Goal: Navigation & Orientation: Understand site structure

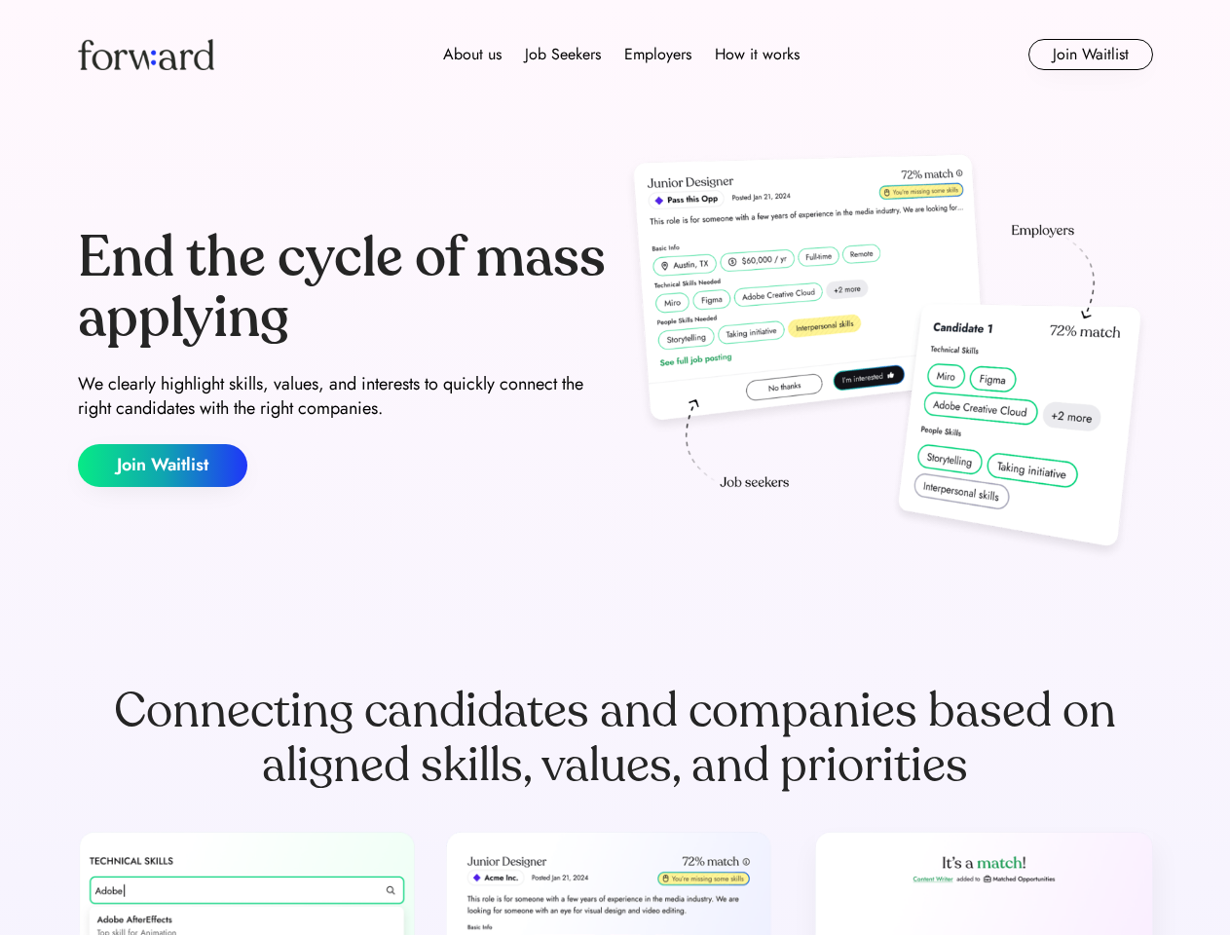
click at [615, 468] on div "End the cycle of mass applying We clearly highlight skills, values, and interes…" at bounding box center [615, 357] width 1075 height 419
click at [616, 55] on div "About us Job Seekers Employers How it works" at bounding box center [622, 54] width 768 height 23
click at [146, 55] on img at bounding box center [146, 54] width 136 height 31
click at [621, 55] on div "About us Job Seekers Employers How it works" at bounding box center [622, 54] width 768 height 23
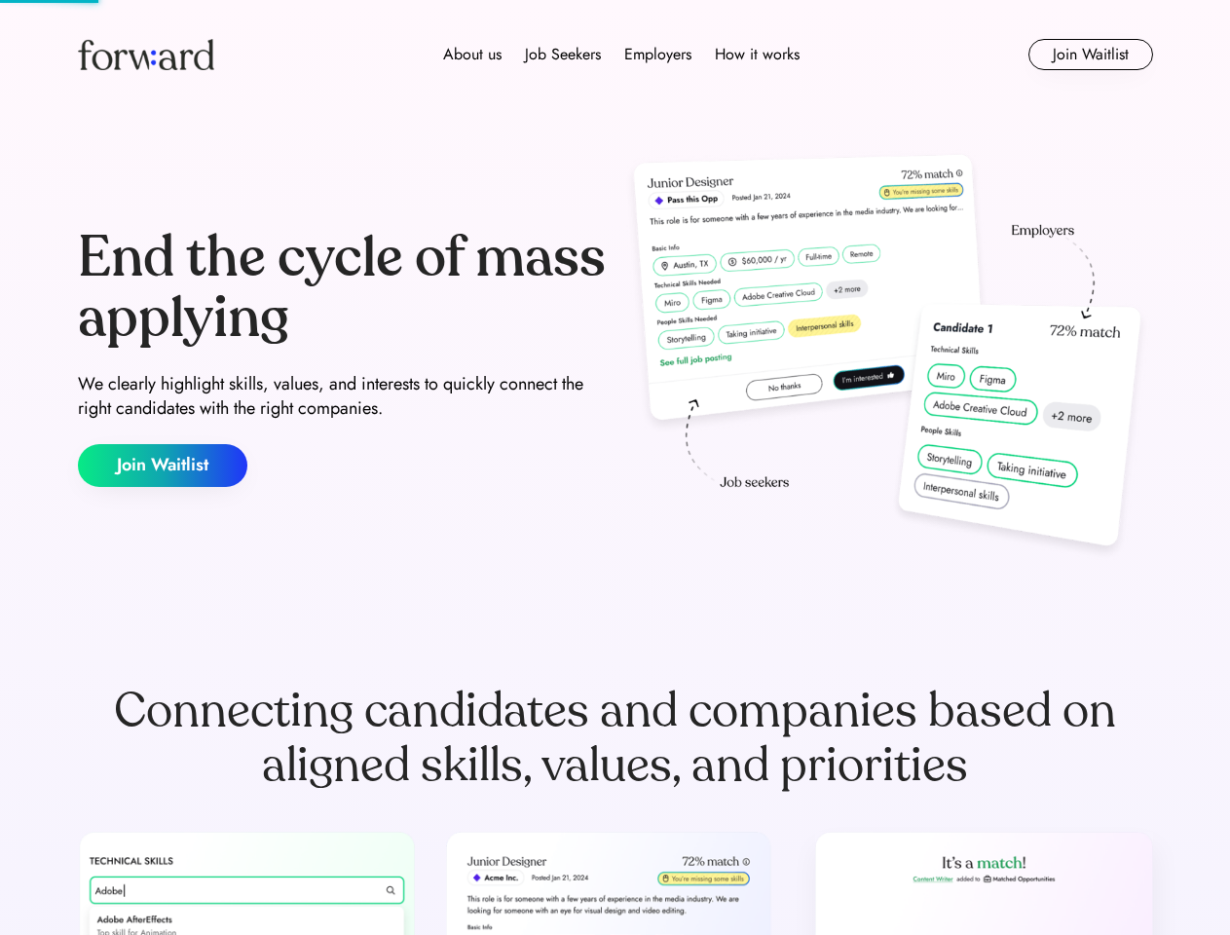
click at [472, 55] on div "About us" at bounding box center [472, 54] width 58 height 23
click at [563, 55] on div "Job Seekers" at bounding box center [563, 54] width 76 height 23
click at [657, 55] on div "Employers" at bounding box center [657, 54] width 67 height 23
click at [756, 55] on div "How it works" at bounding box center [757, 54] width 85 height 23
